Goal: Transaction & Acquisition: Purchase product/service

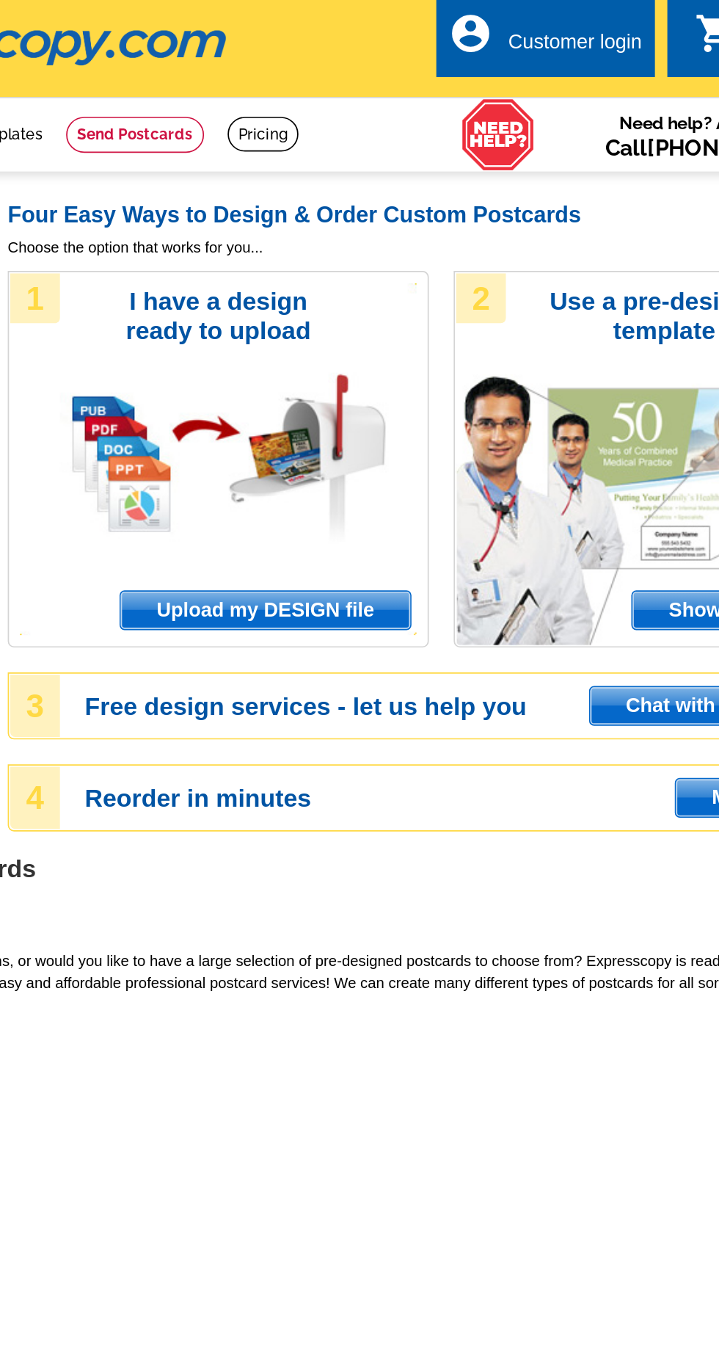
click at [363, 349] on span "Upload my DESIGN file" at bounding box center [344, 360] width 171 height 22
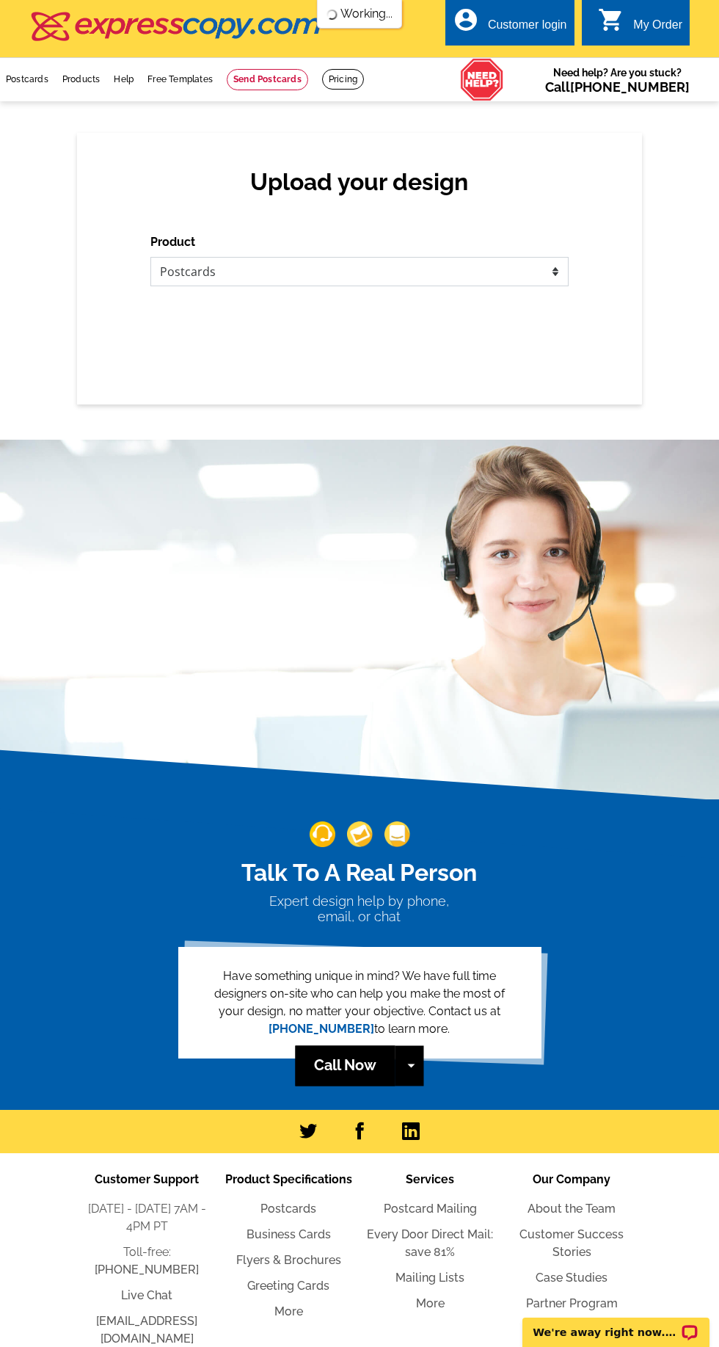
click at [445, 270] on select "Please select the type of file... Postcards Business Cards Letters and flyers G…" at bounding box center [359, 271] width 418 height 29
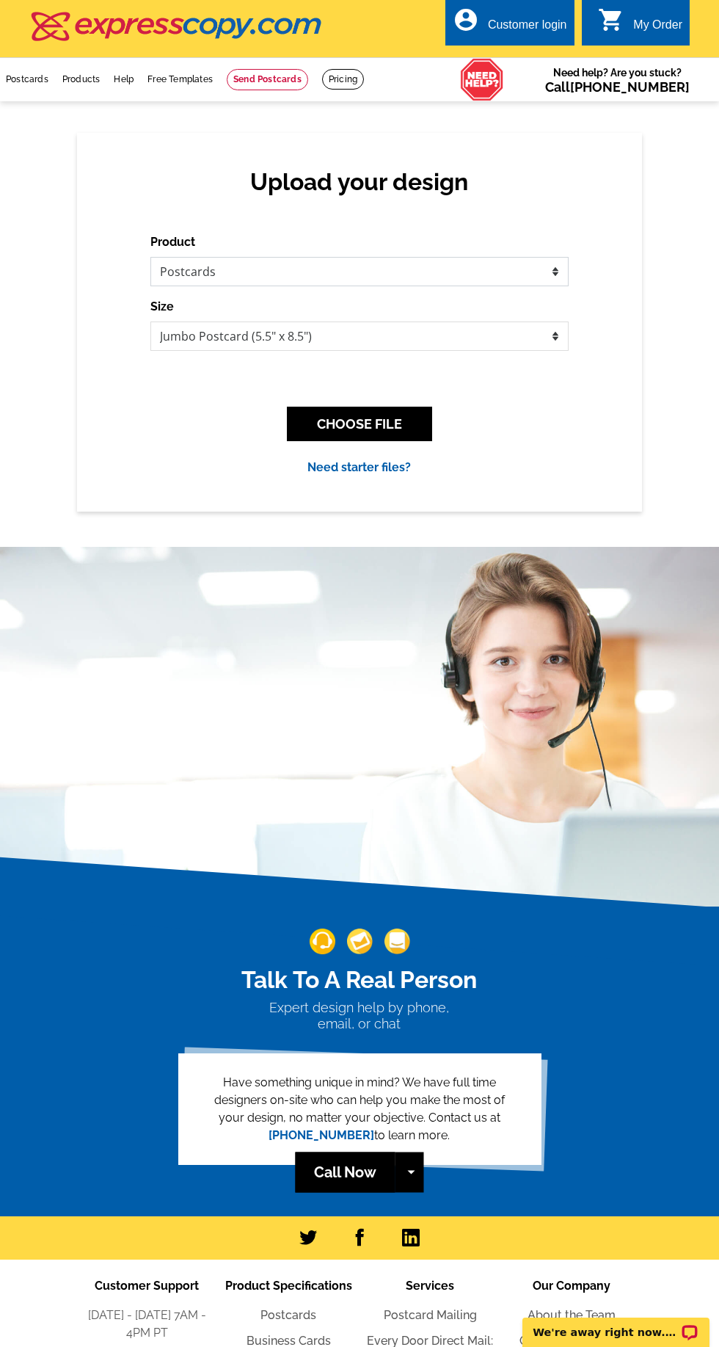
click at [150, 257] on select "Please select the type of file... Postcards Business Cards Letters and flyers G…" at bounding box center [359, 271] width 418 height 29
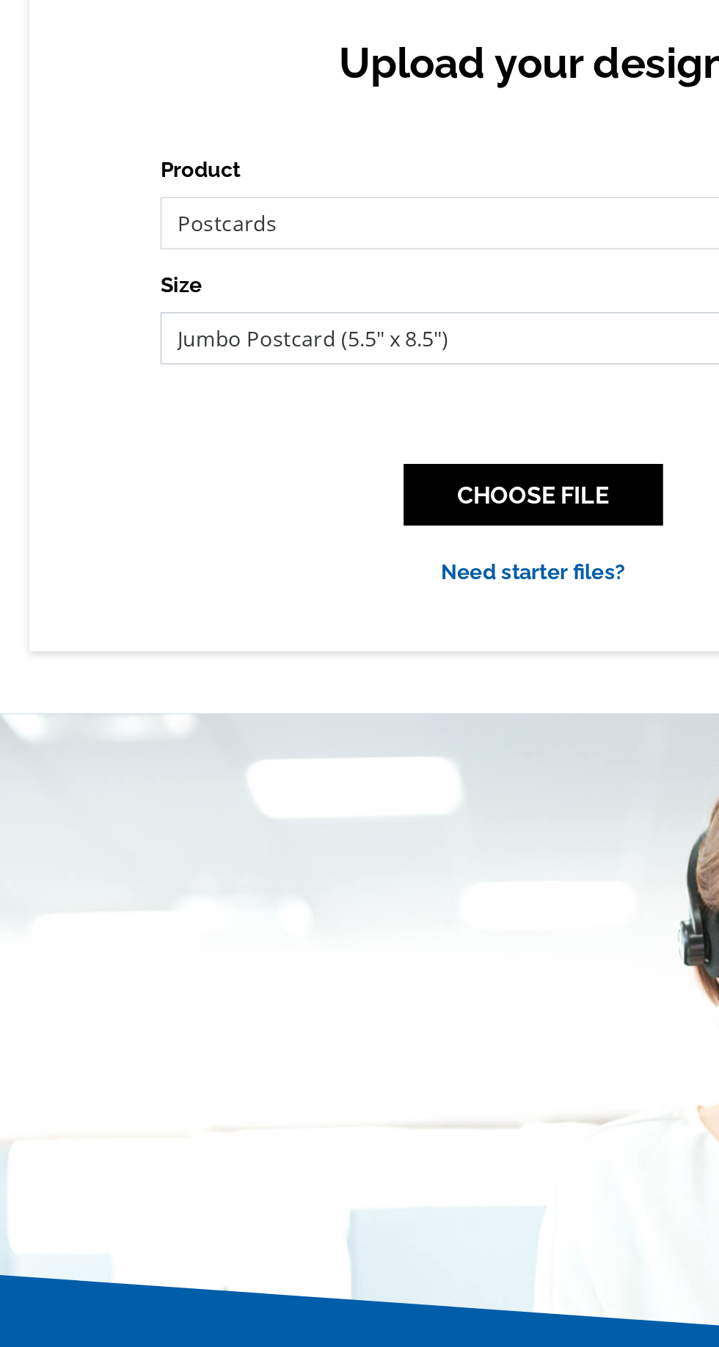
click at [327, 341] on select "Jumbo Postcard (5.5" x 8.5") Regular Postcard (4.25" x 5.6") Panoramic Postcard…" at bounding box center [359, 335] width 418 height 29
select select "1"
click at [150, 321] on select "Jumbo Postcard (5.5" x 8.5") Regular Postcard (4.25" x 5.6") Panoramic Postcard…" at bounding box center [359, 335] width 418 height 29
click at [341, 336] on select "Jumbo Postcard (5.5" x 8.5") Regular Postcard (4.25" x 5.6") Panoramic Postcard…" at bounding box center [359, 335] width 418 height 29
click at [150, 321] on select "Jumbo Postcard (5.5" x 8.5") Regular Postcard (4.25" x 5.6") Panoramic Postcard…" at bounding box center [359, 335] width 418 height 29
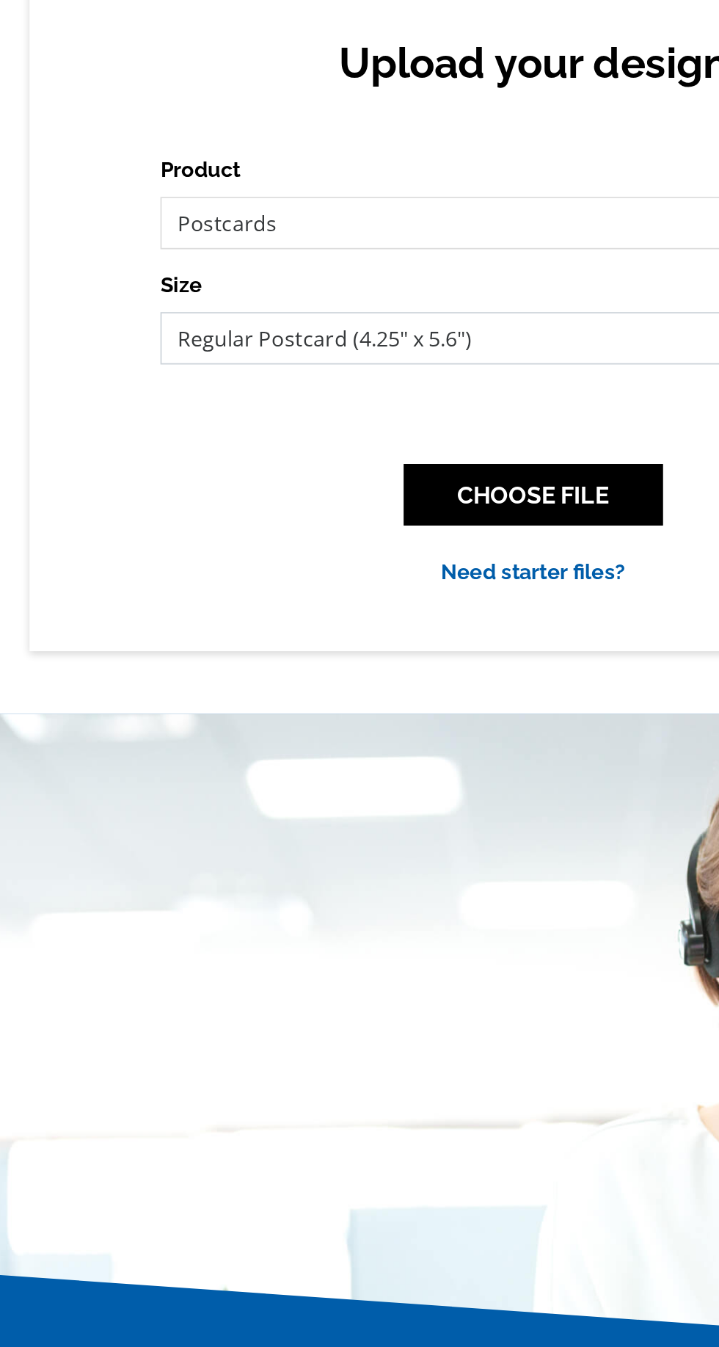
click at [370, 335] on select "Jumbo Postcard (5.5" x 8.5") Regular Postcard (4.25" x 5.6") Panoramic Postcard…" at bounding box center [359, 335] width 418 height 29
click at [150, 321] on select "Jumbo Postcard (5.5" x 8.5") Regular Postcard (4.25" x 5.6") Panoramic Postcard…" at bounding box center [359, 335] width 418 height 29
